Goal: Use online tool/utility: Utilize a website feature to perform a specific function

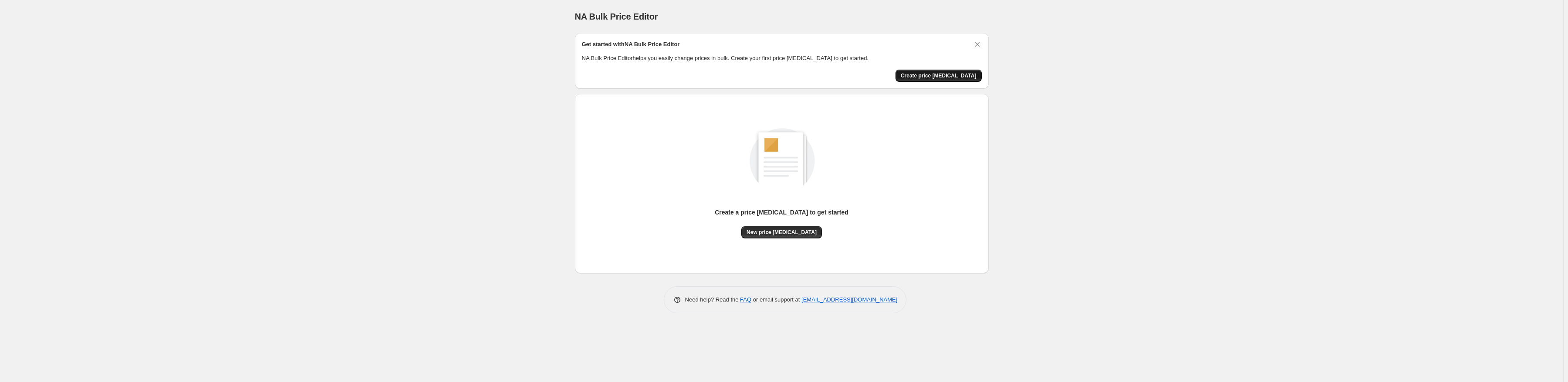
click at [943, 76] on span "Create price [MEDICAL_DATA]" at bounding box center [938, 75] width 76 height 7
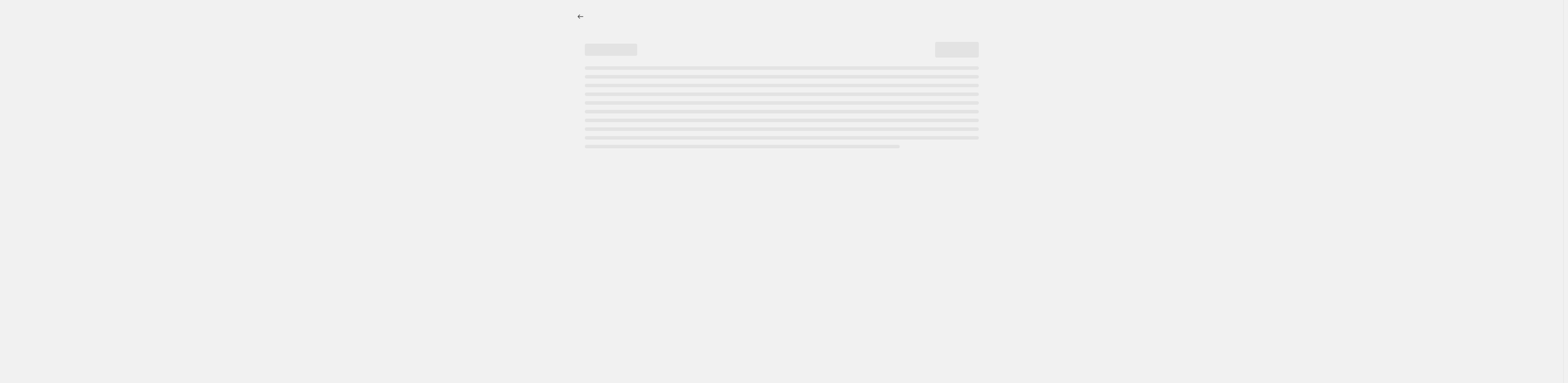
select select "percentage"
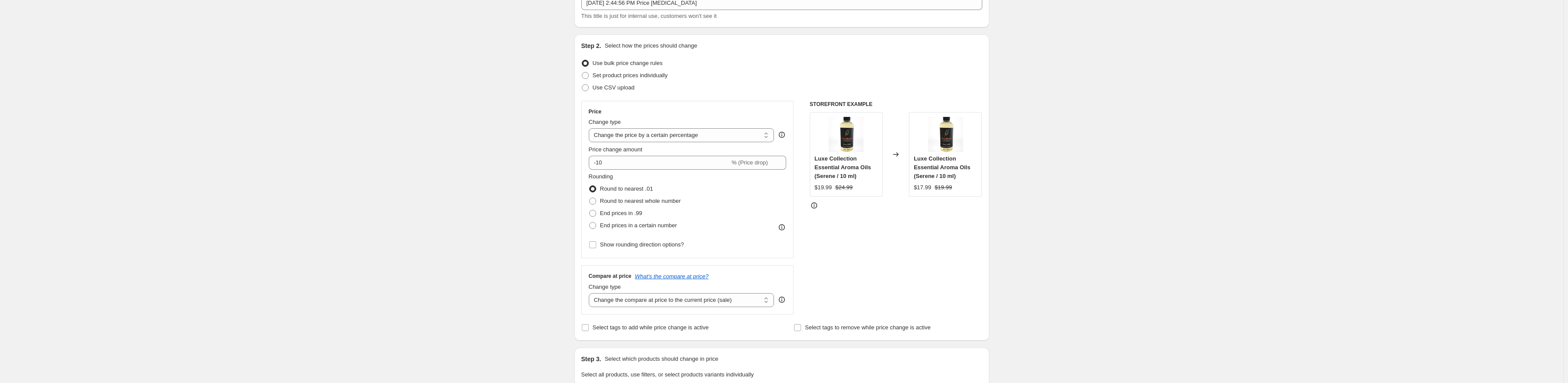
scroll to position [87, 0]
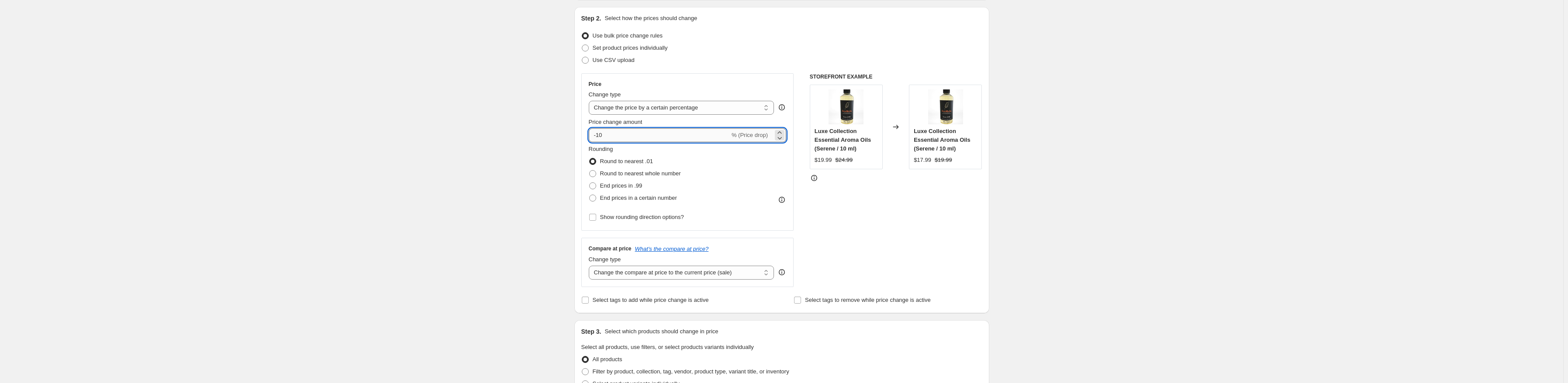
click at [657, 131] on input "-10" at bounding box center [659, 135] width 141 height 14
type input "-1"
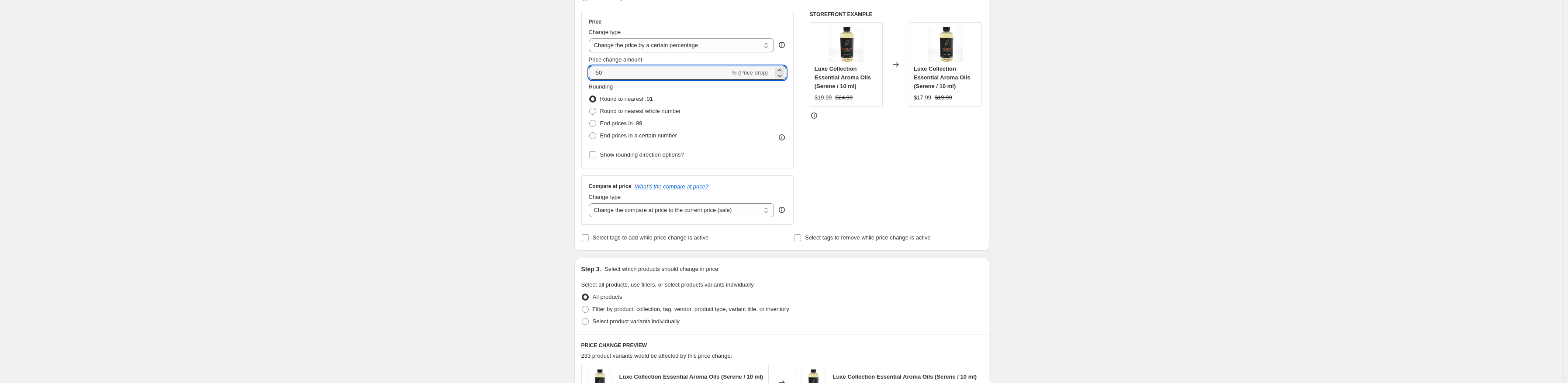
scroll to position [174, 0]
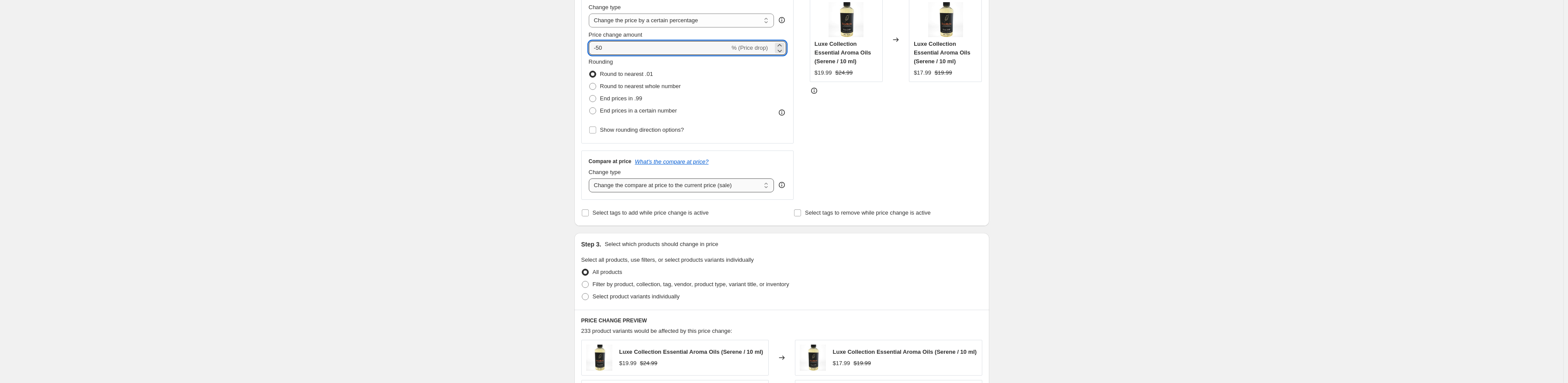
type input "-50"
click at [751, 184] on select "Change the compare at price to the current price (sale) Change the compare at p…" at bounding box center [681, 185] width 186 height 14
click at [750, 184] on select "Change the compare at price to the current price (sale) Change the compare at p…" at bounding box center [681, 185] width 186 height 14
select select "no_change"
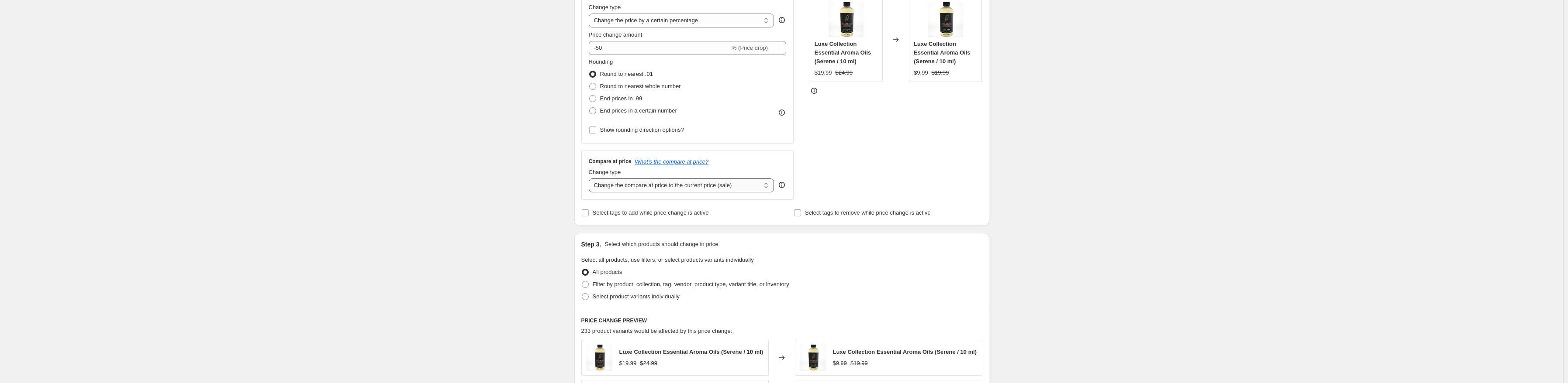
click at [590, 178] on select "Change the compare at price to the current price (sale) Change the compare at p…" at bounding box center [681, 185] width 186 height 14
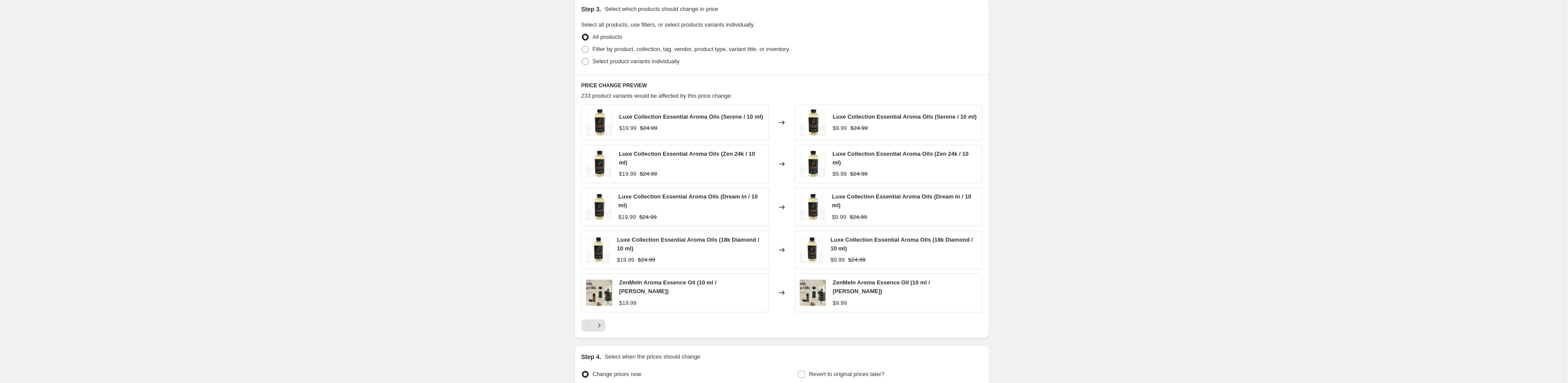
scroll to position [495, 0]
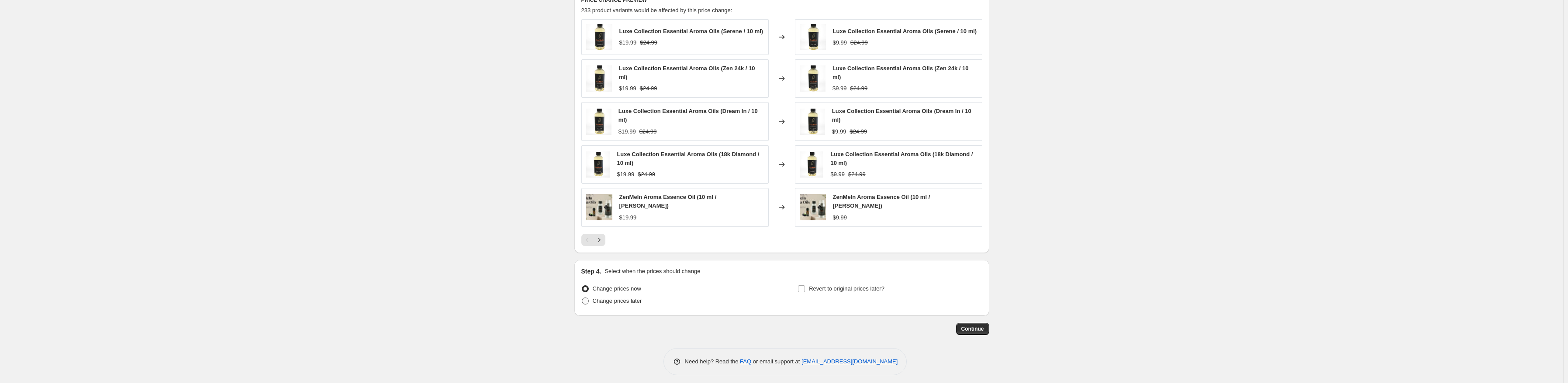
click at [598, 298] on span "Change prices later" at bounding box center [618, 301] width 50 height 7
click at [582, 298] on input "Change prices later" at bounding box center [582, 298] width 1 height 1
radio input "true"
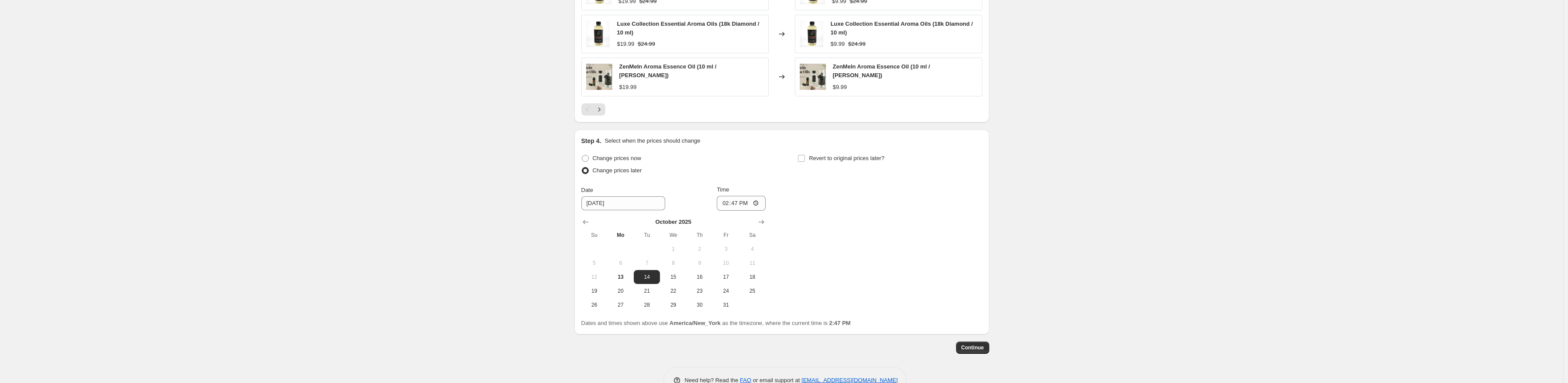
scroll to position [626, 0]
click at [602, 197] on input "[DATE]" at bounding box center [623, 203] width 84 height 14
type input "[DATE]"
click at [677, 191] on div "Date [DATE] Time 14:47" at bounding box center [673, 197] width 185 height 25
click at [762, 196] on input "14:47" at bounding box center [741, 203] width 49 height 15
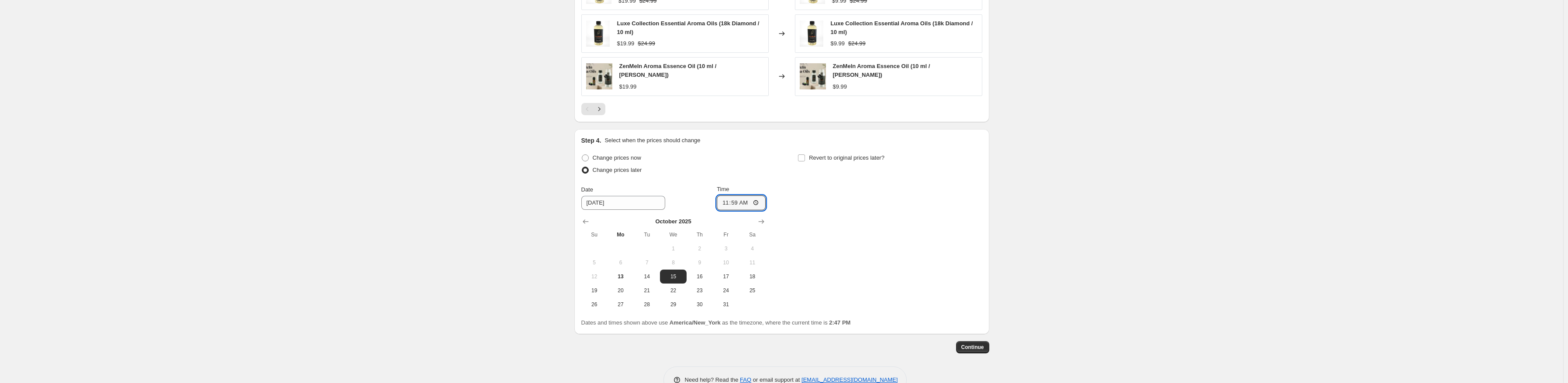
type input "11:59"
click at [848, 239] on div "Change prices now Change prices later Date [DATE] Time 11:59 [DATE] Su Mo Tu We…" at bounding box center [781, 231] width 401 height 160
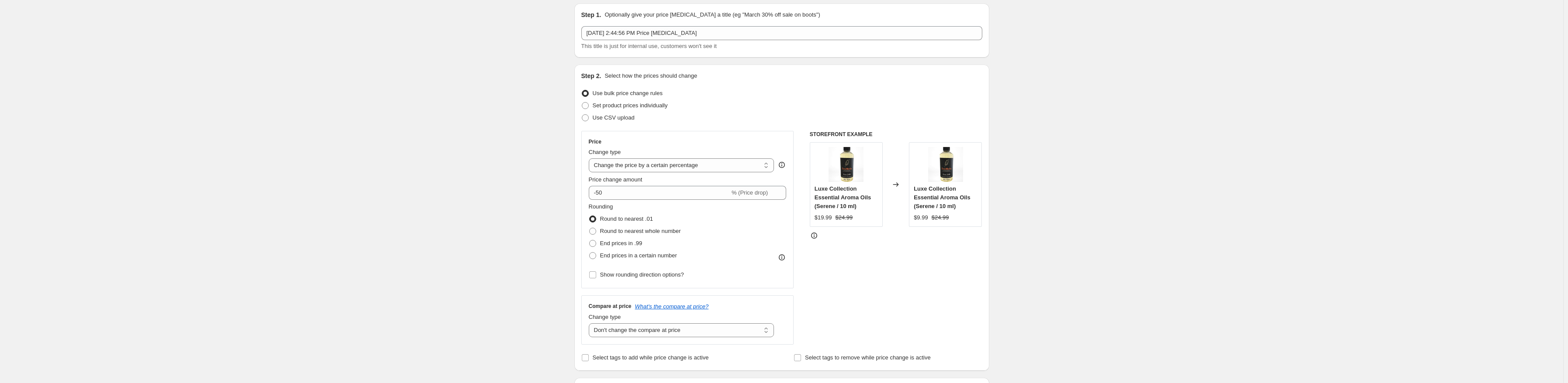
scroll to position [0, 0]
